Goal: Communication & Community: Share content

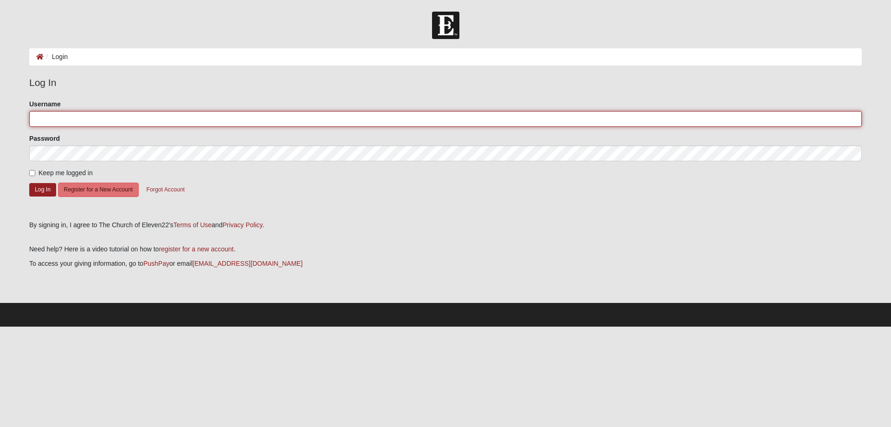
click at [69, 122] on input "Username" at bounding box center [445, 119] width 833 height 16
type input "karey99"
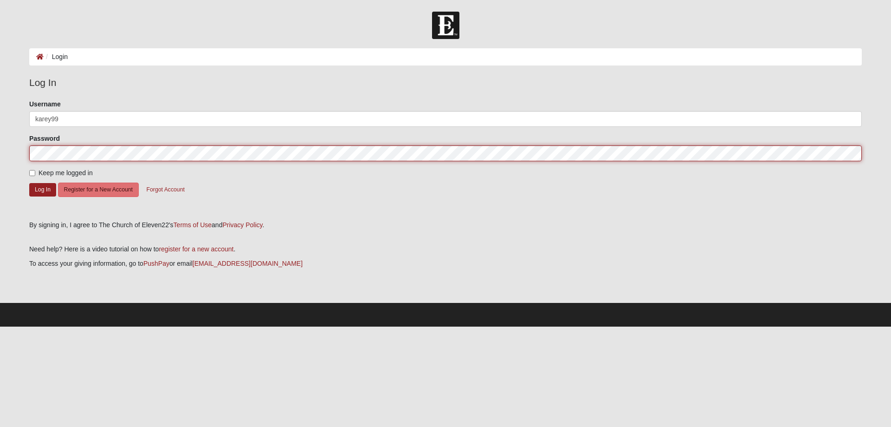
click at [29, 183] on button "Log In" at bounding box center [42, 189] width 27 height 13
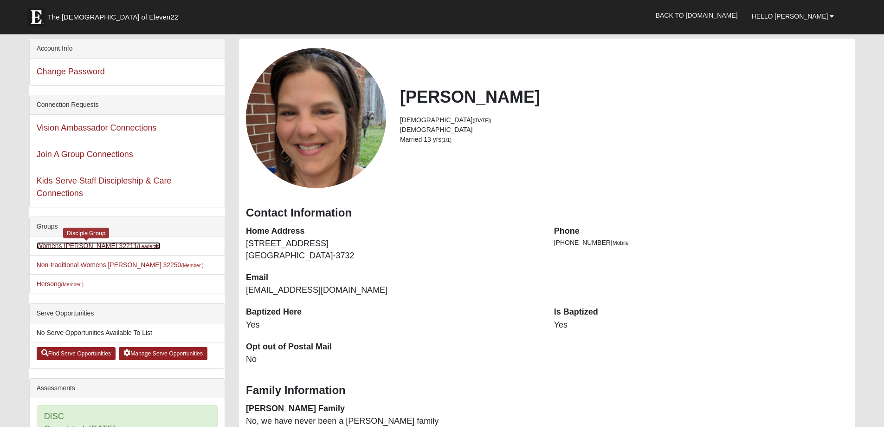
click at [87, 245] on link "Womens Gooden 32211 (Leader )" at bounding box center [99, 245] width 124 height 7
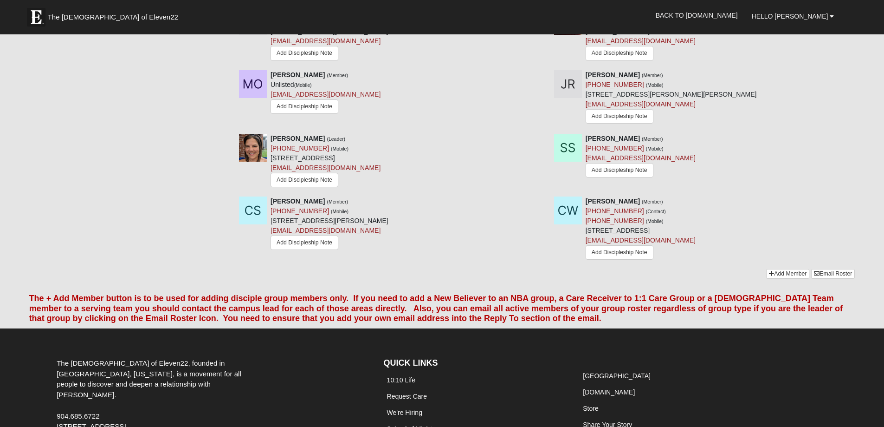
scroll to position [789, 0]
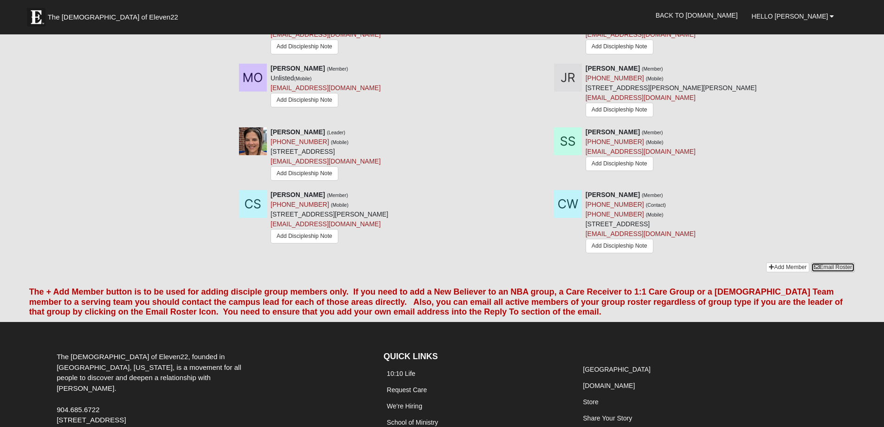
click at [832, 272] on link "Email Roster" at bounding box center [833, 267] width 44 height 10
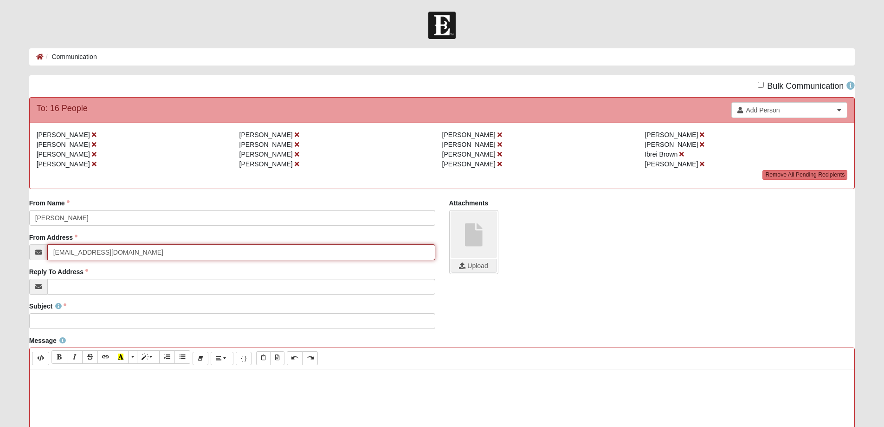
drag, startPoint x: 122, startPoint y: 257, endPoint x: 46, endPoint y: 253, distance: 75.8
click at [46, 253] on div "[EMAIL_ADDRESS][DOMAIN_NAME]" at bounding box center [232, 252] width 406 height 16
type input "[EMAIL_ADDRESS][DOMAIN_NAME]"
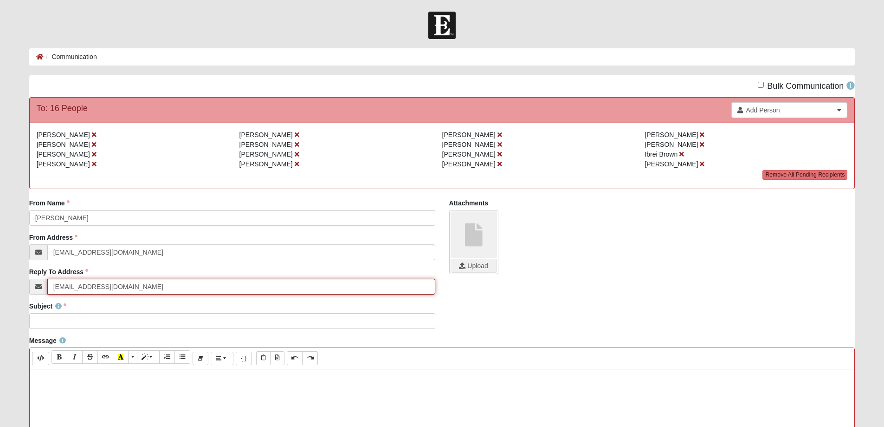
type input "[EMAIL_ADDRESS][DOMAIN_NAME]"
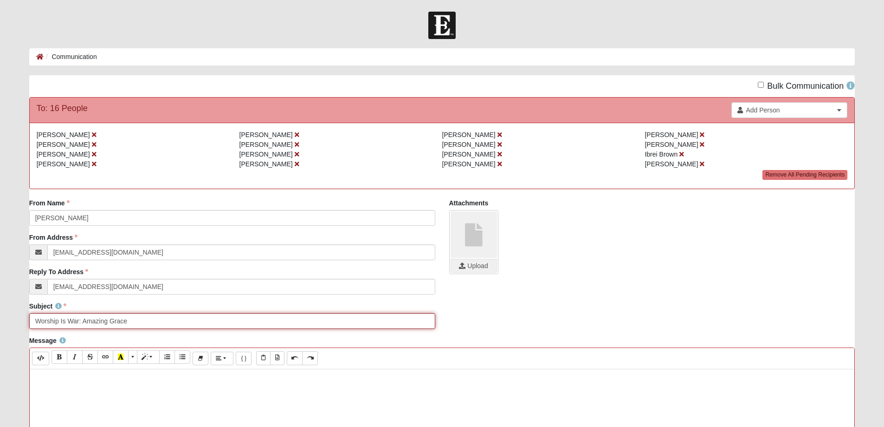
type input "Worship Is War: Amazing Grace"
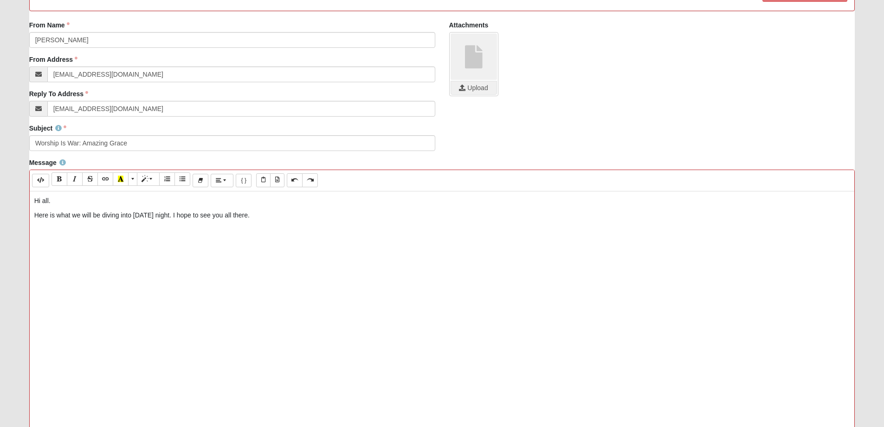
scroll to position [186, 0]
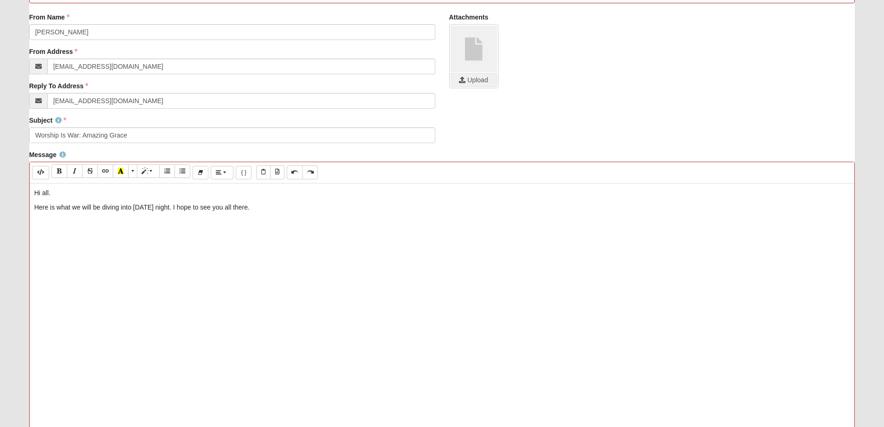
click at [61, 218] on p at bounding box center [442, 222] width 816 height 10
click at [43, 227] on div "Hi all. Here is what we will be diving into [DATE] night. I hope to see you all…" at bounding box center [442, 322] width 825 height 279
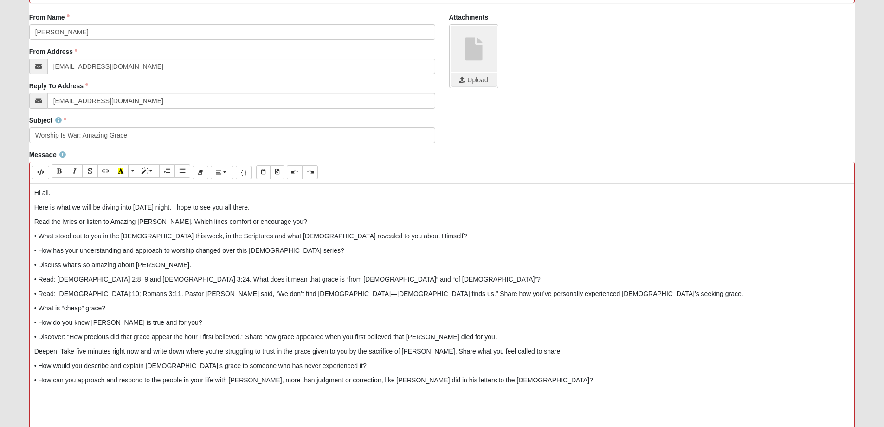
click at [34, 221] on p "Read the lyrics or listen to Amazing [PERSON_NAME]. Which lines comfort or enco…" at bounding box center [442, 222] width 816 height 10
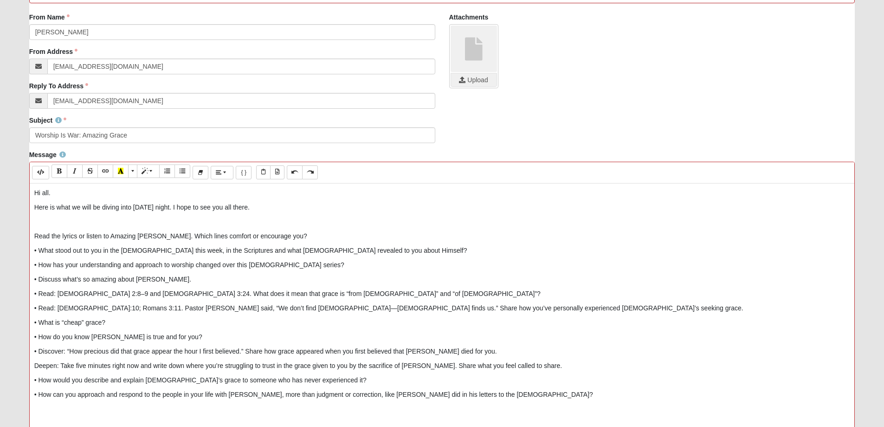
click at [49, 408] on p at bounding box center [442, 409] width 816 height 10
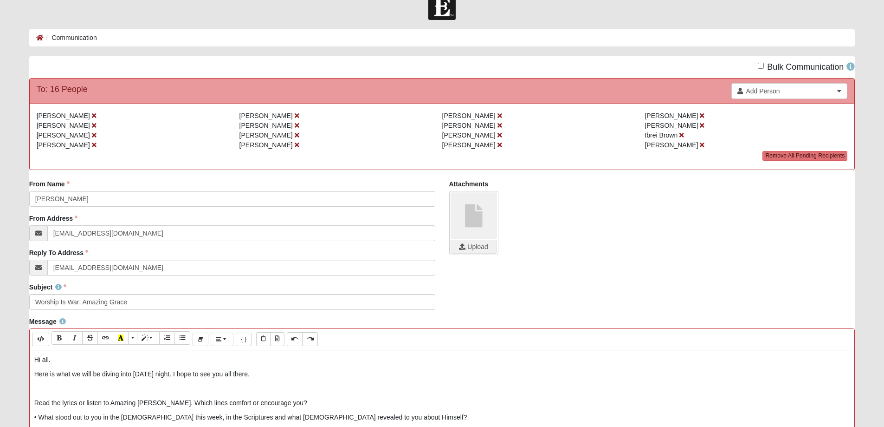
scroll to position [0, 0]
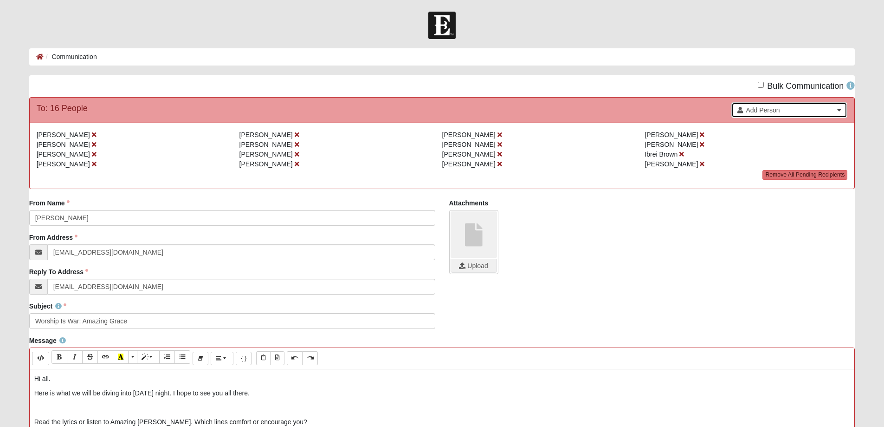
click at [781, 111] on span "Add Person" at bounding box center [790, 109] width 89 height 9
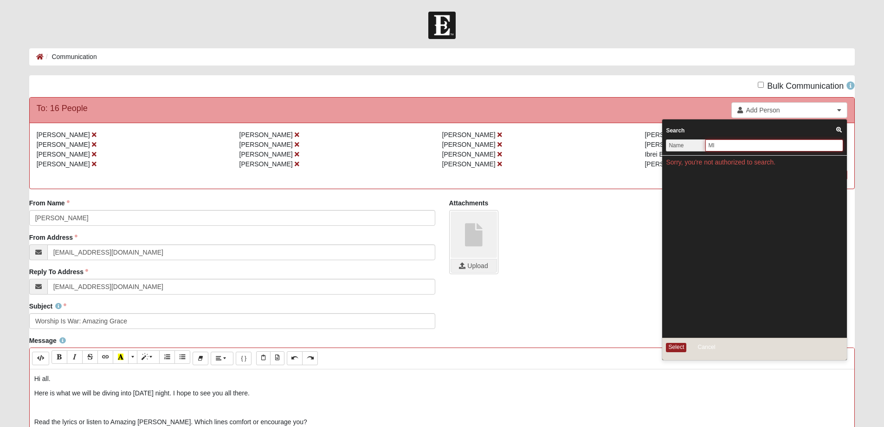
type input "M"
click at [589, 85] on div "Bulk Communication" at bounding box center [442, 86] width 840 height 22
click at [595, 279] on div "Attachments Upload" at bounding box center [652, 239] width 420 height 83
click at [709, 348] on button "Cancel" at bounding box center [706, 347] width 36 height 11
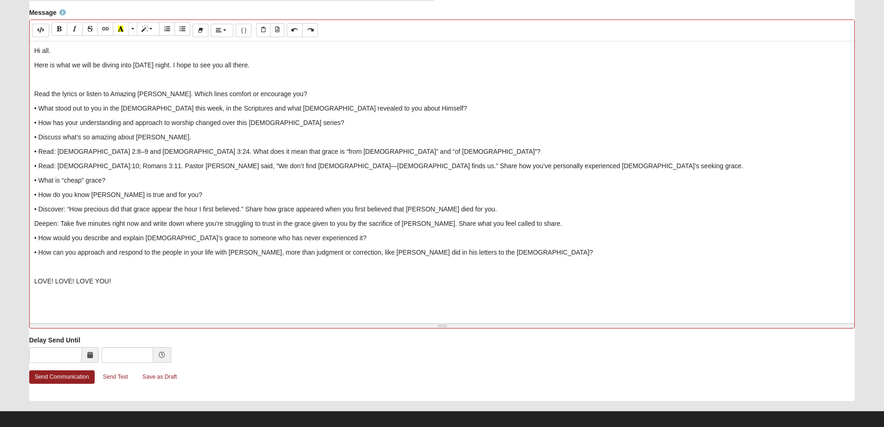
scroll to position [336, 0]
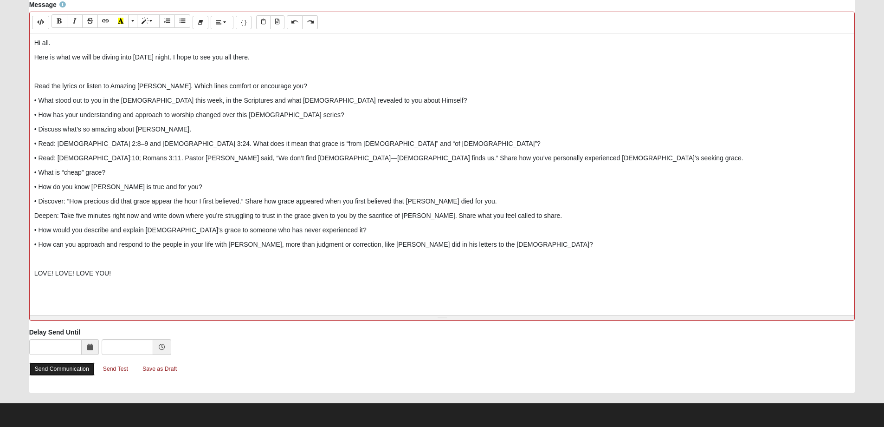
click at [62, 371] on link "Send Communication" at bounding box center [61, 368] width 65 height 13
